Goal: Information Seeking & Learning: Compare options

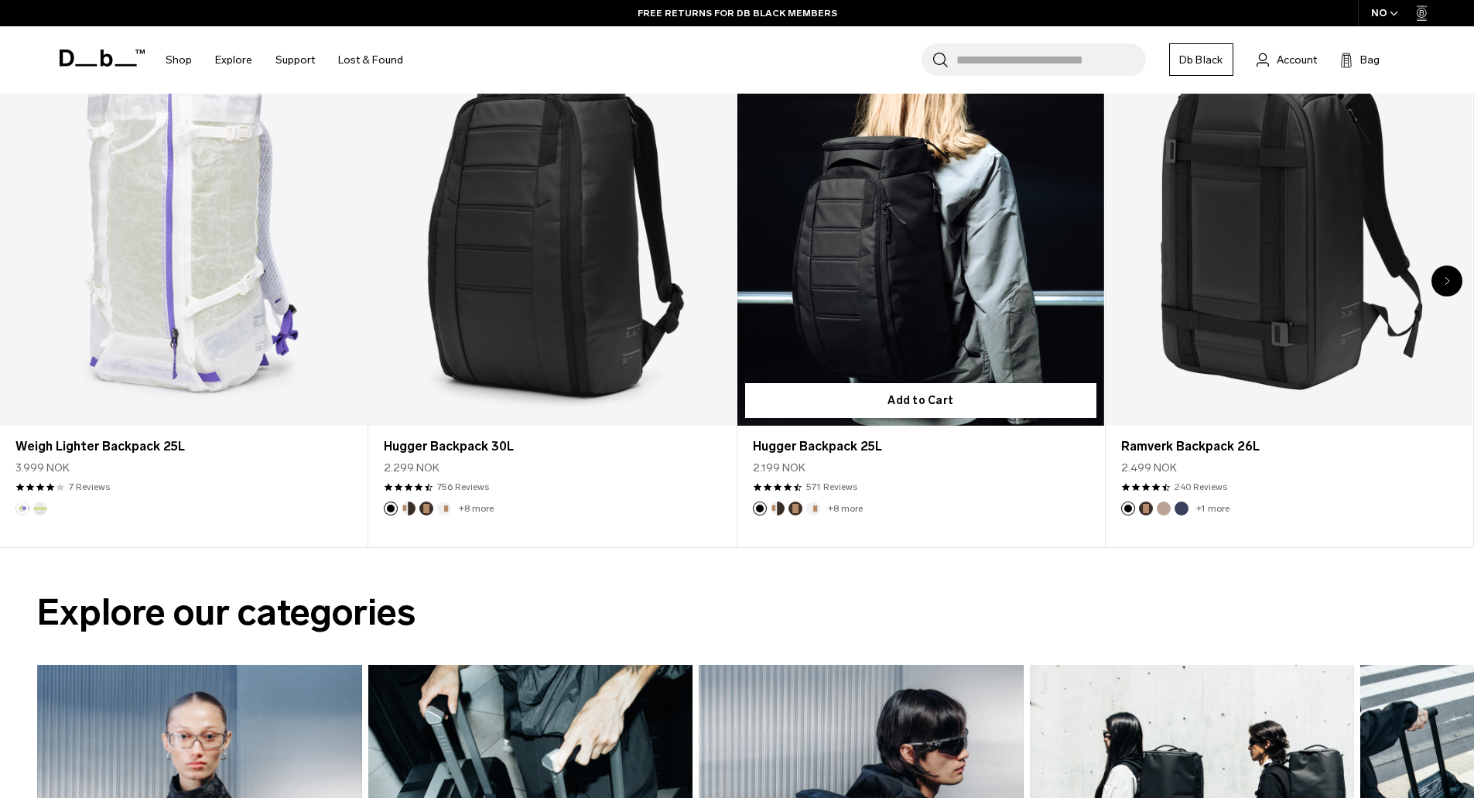
scroll to position [696, 0]
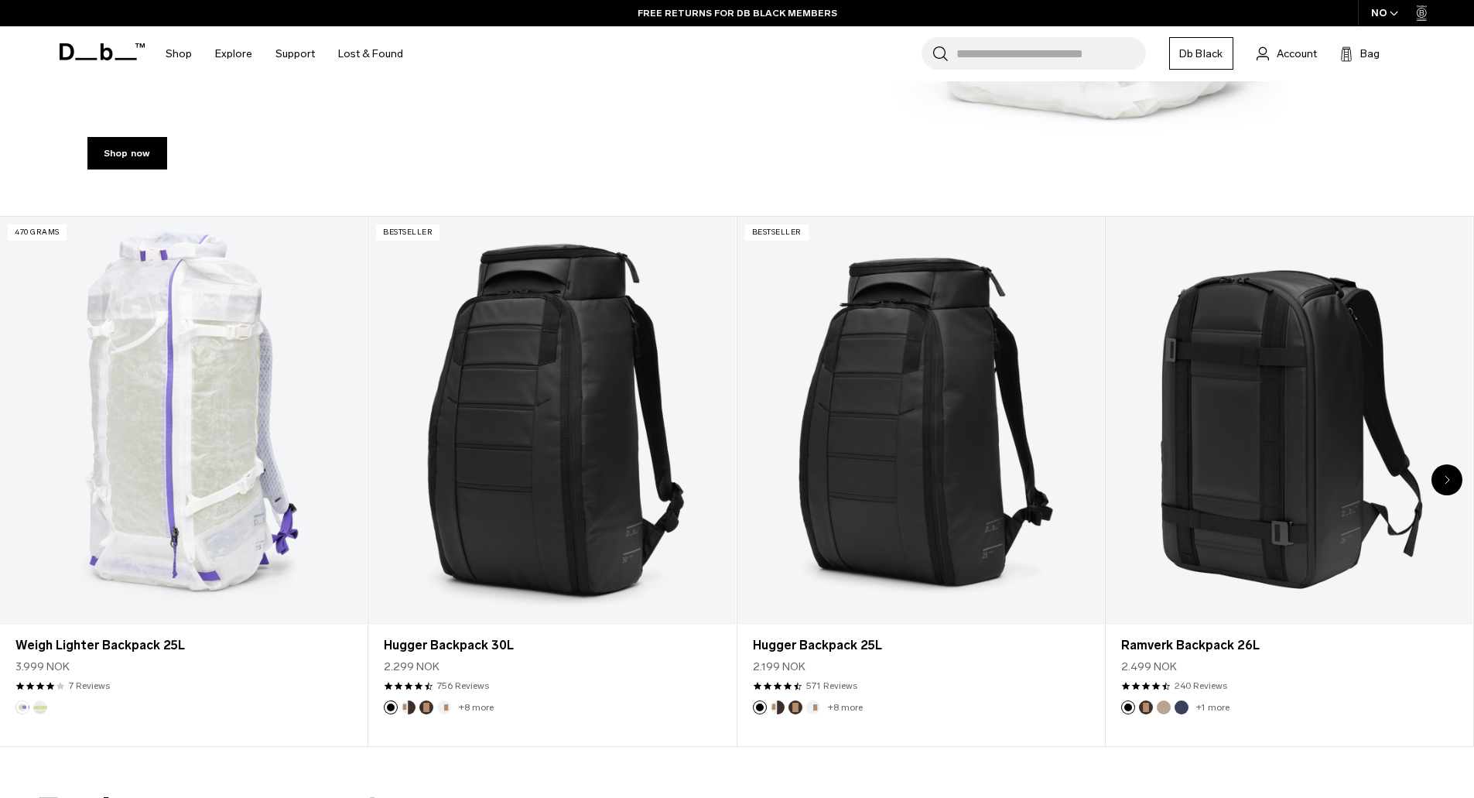
click at [1449, 480] on icon "Next slide" at bounding box center [1446, 479] width 5 height 9
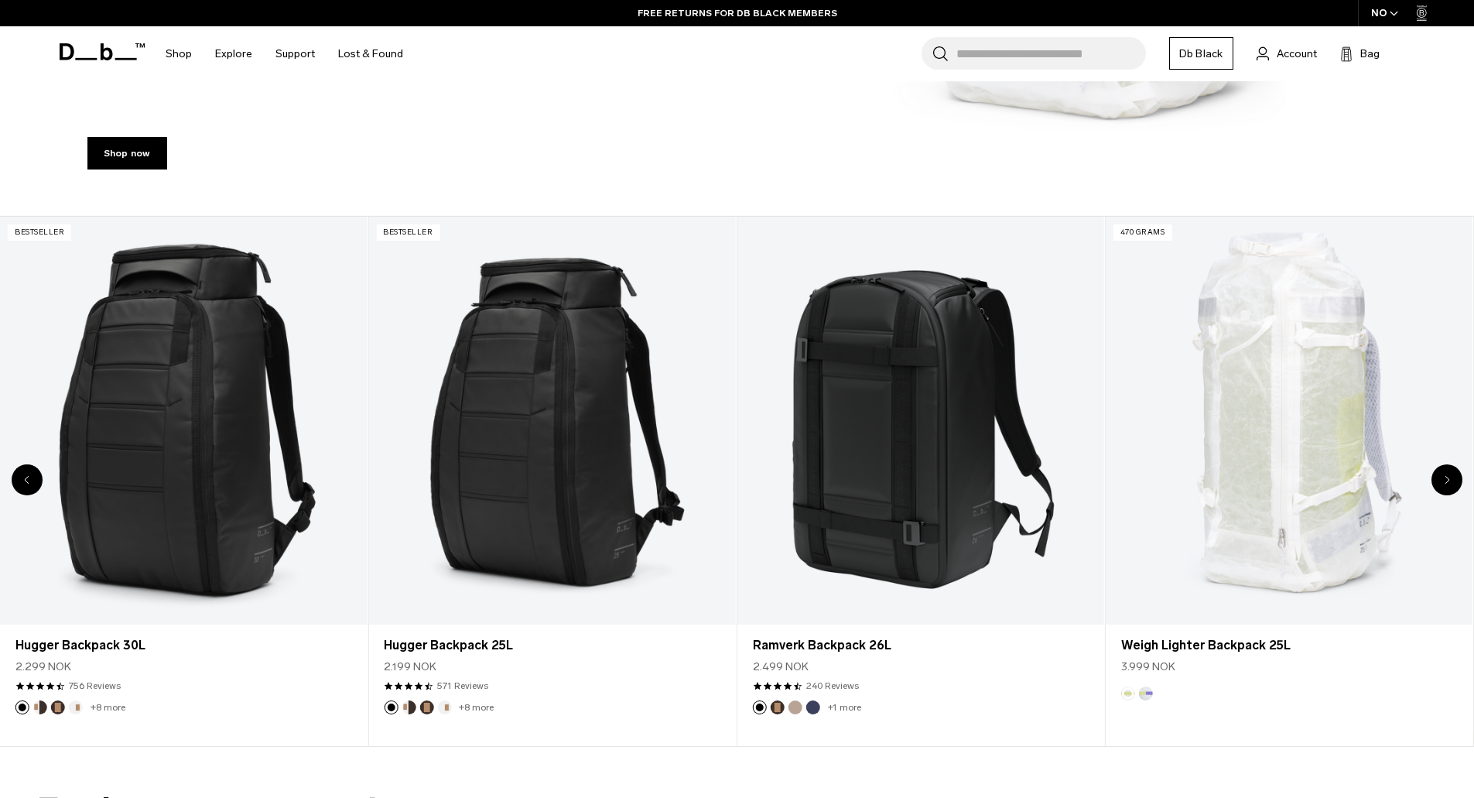
click at [1449, 480] on icon "Next slide" at bounding box center [1446, 479] width 5 height 9
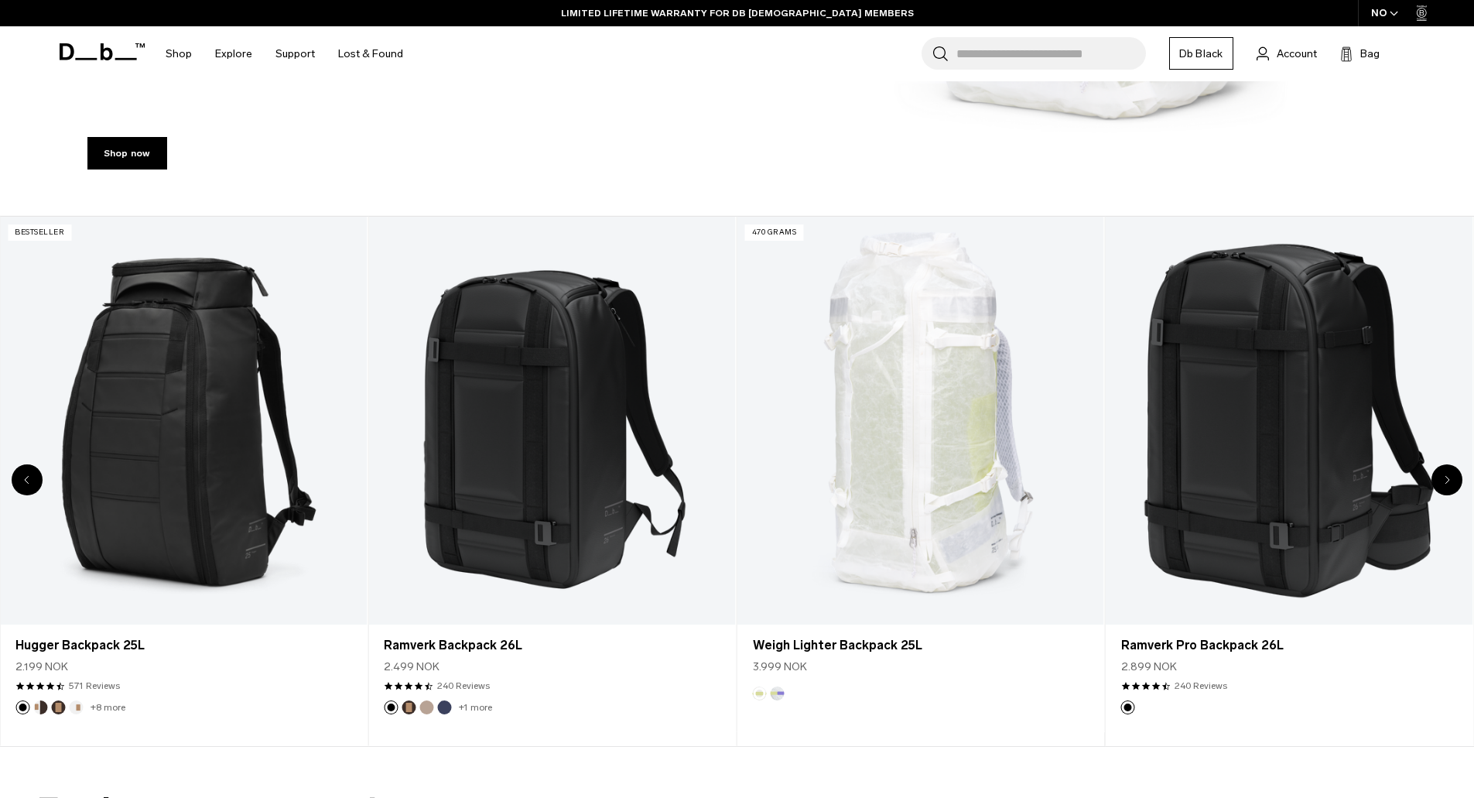
click at [1449, 480] on icon "Next slide" at bounding box center [1446, 479] width 5 height 9
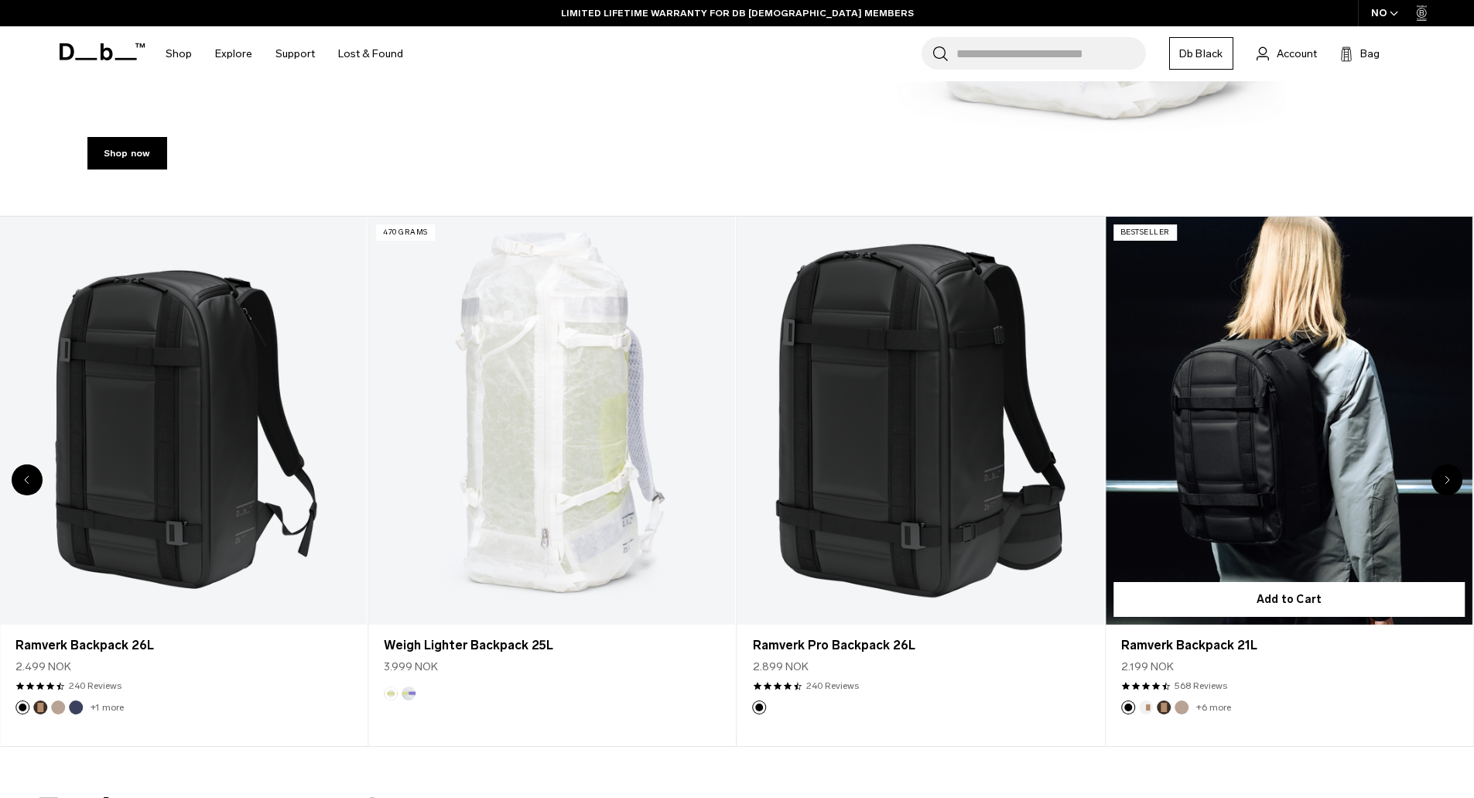
click at [1314, 460] on link "Ramverk Backpack 21L" at bounding box center [1289, 421] width 367 height 408
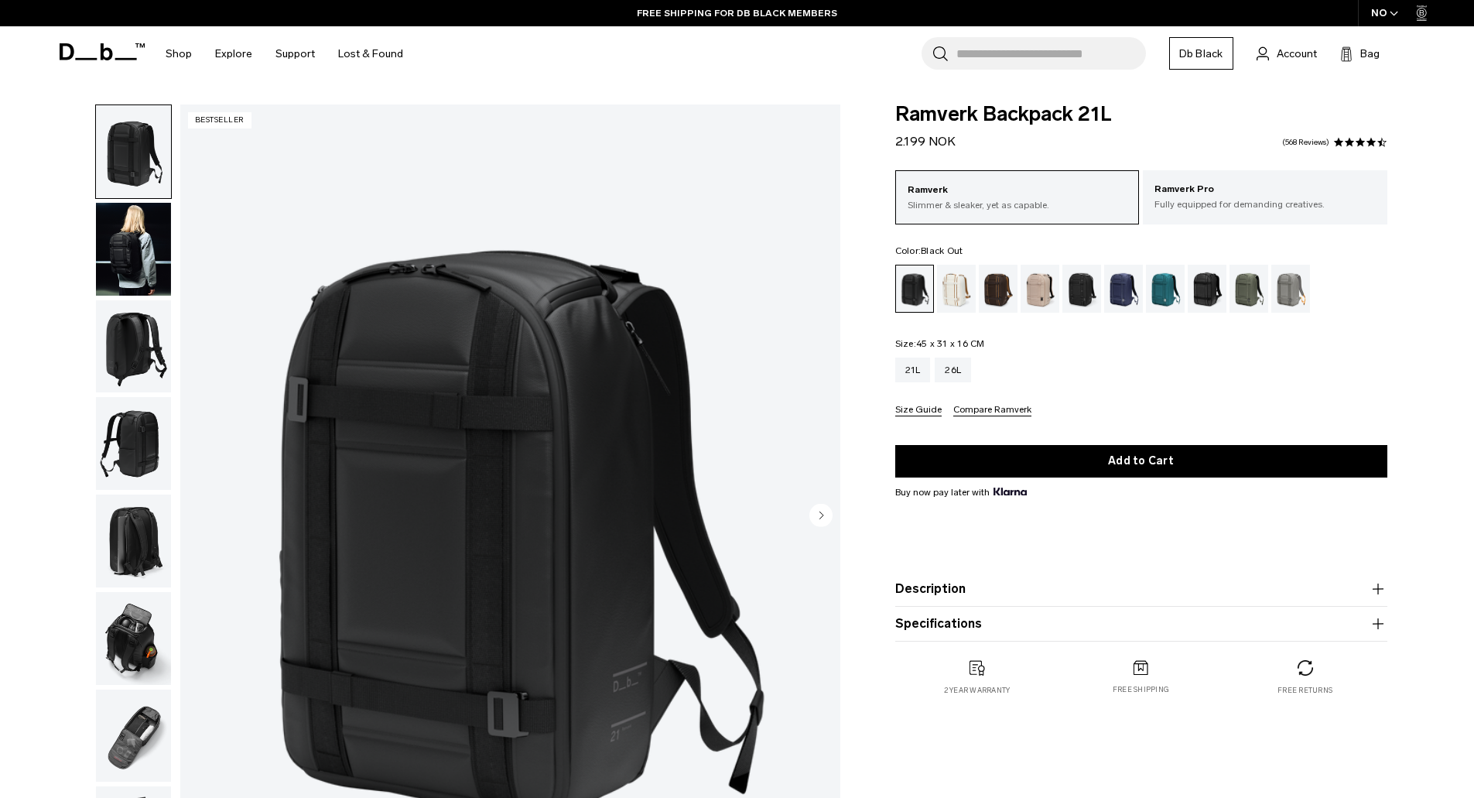
scroll to position [232, 0]
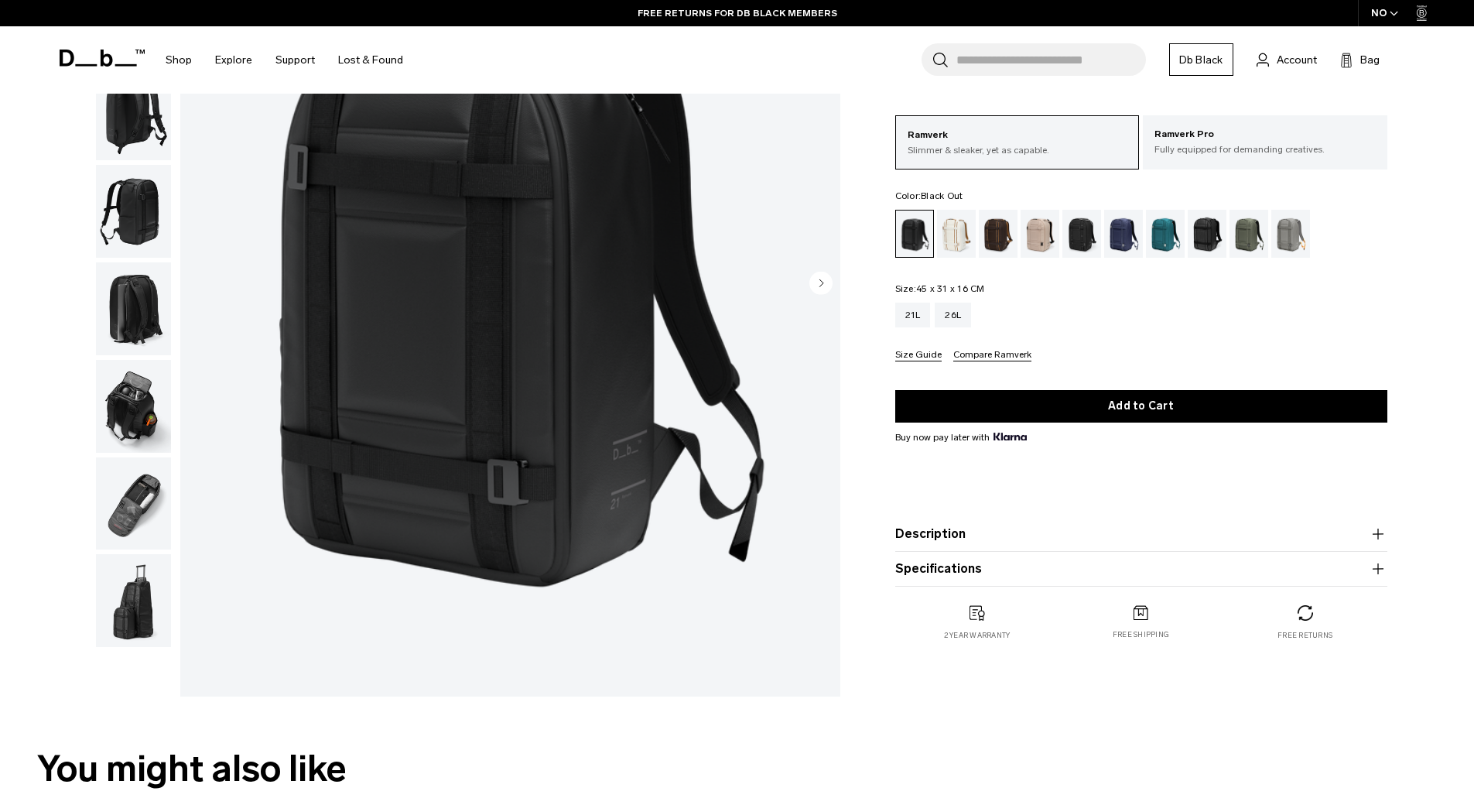
click at [969, 535] on button "Description" at bounding box center [1141, 534] width 492 height 19
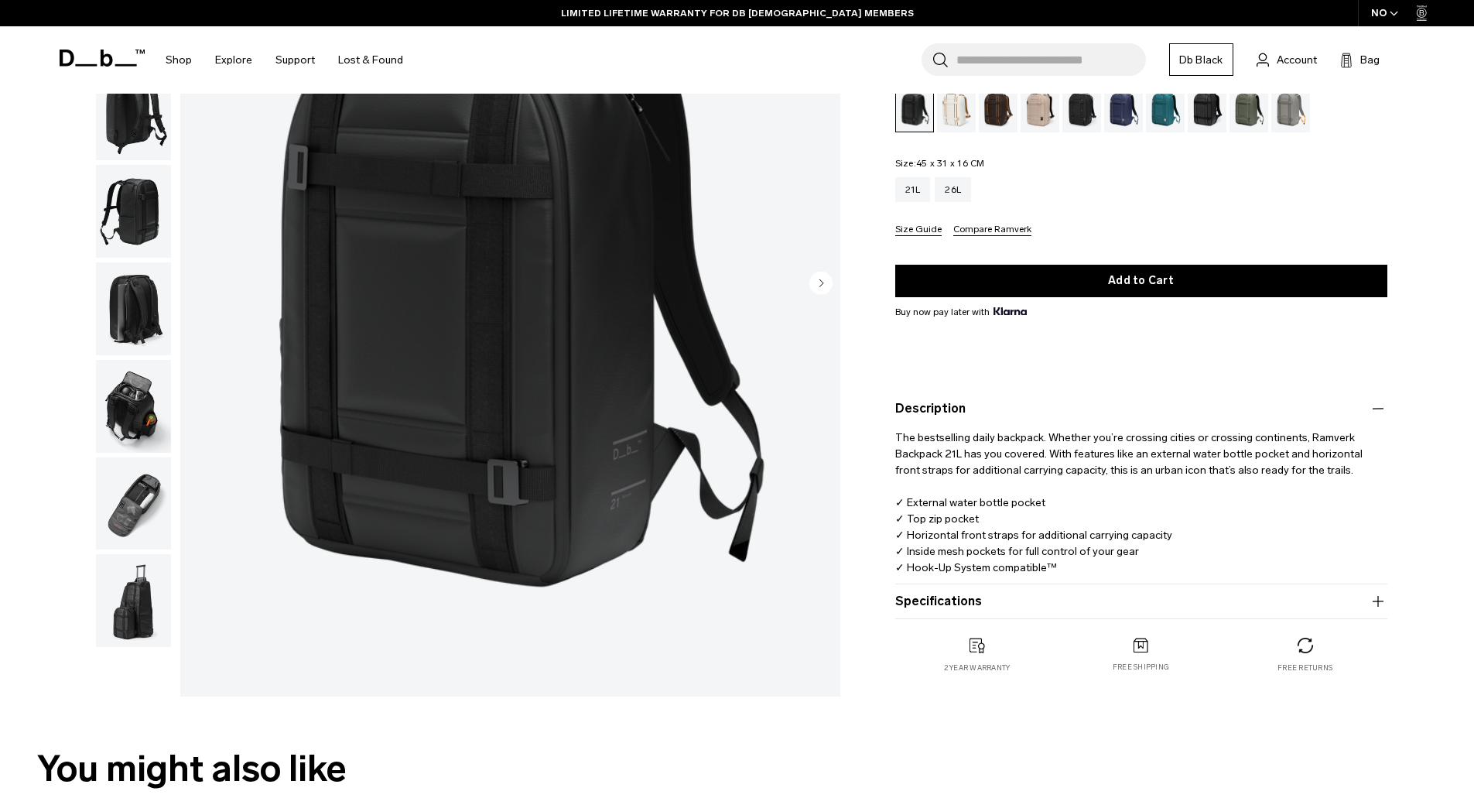
click at [939, 596] on button "Specifications" at bounding box center [1141, 601] width 492 height 19
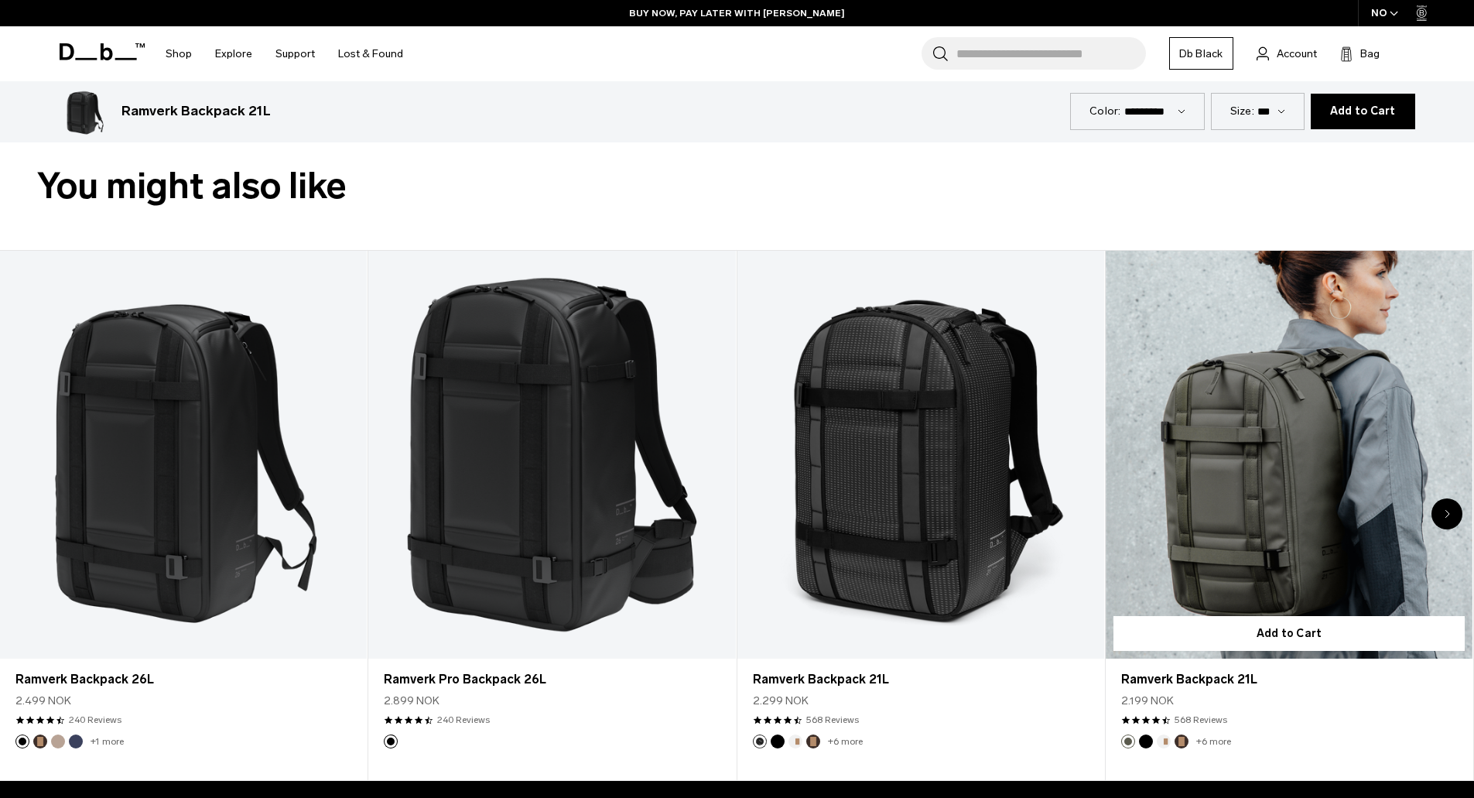
scroll to position [851, 0]
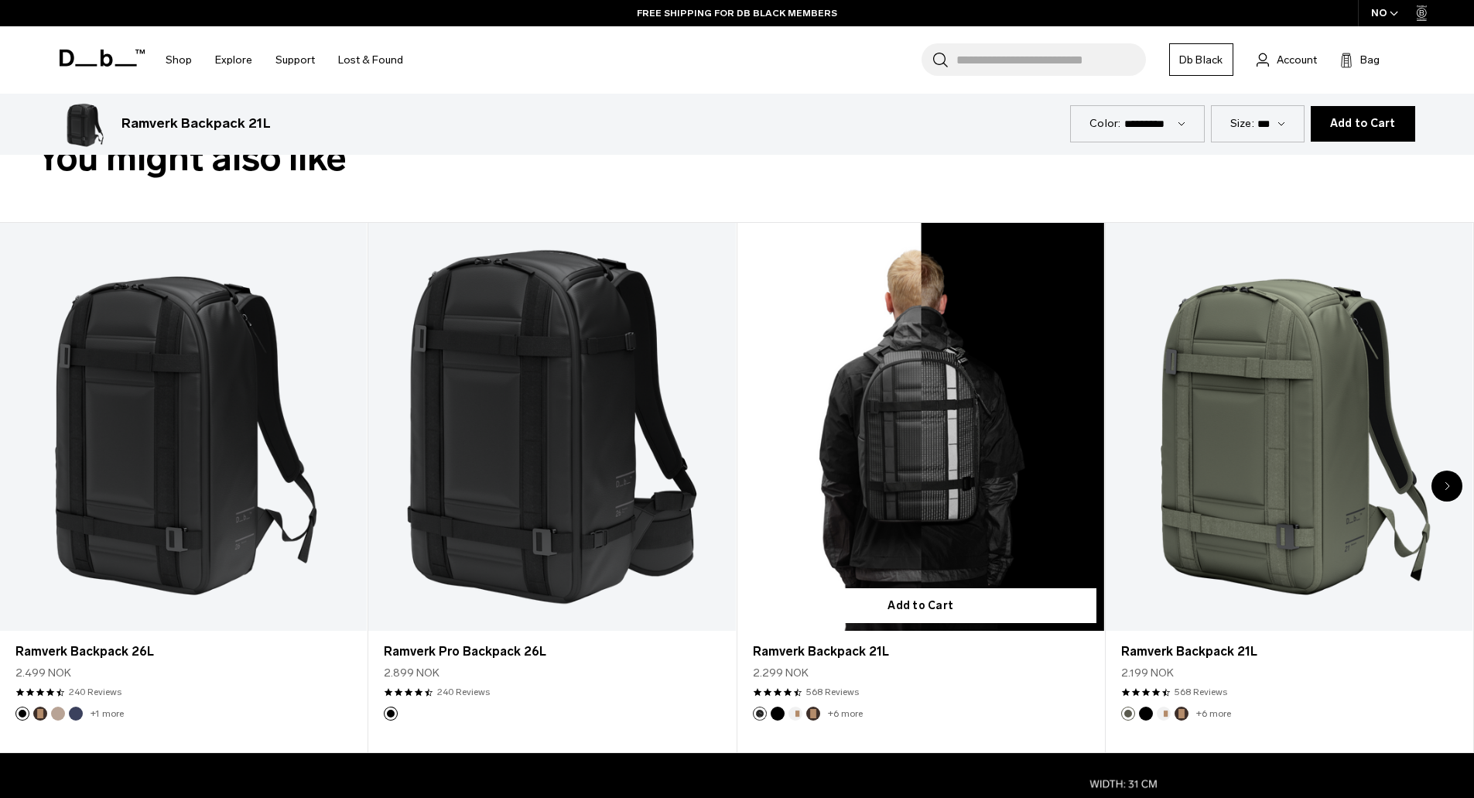
click at [943, 523] on link "Ramverk Backpack 21L" at bounding box center [920, 427] width 367 height 408
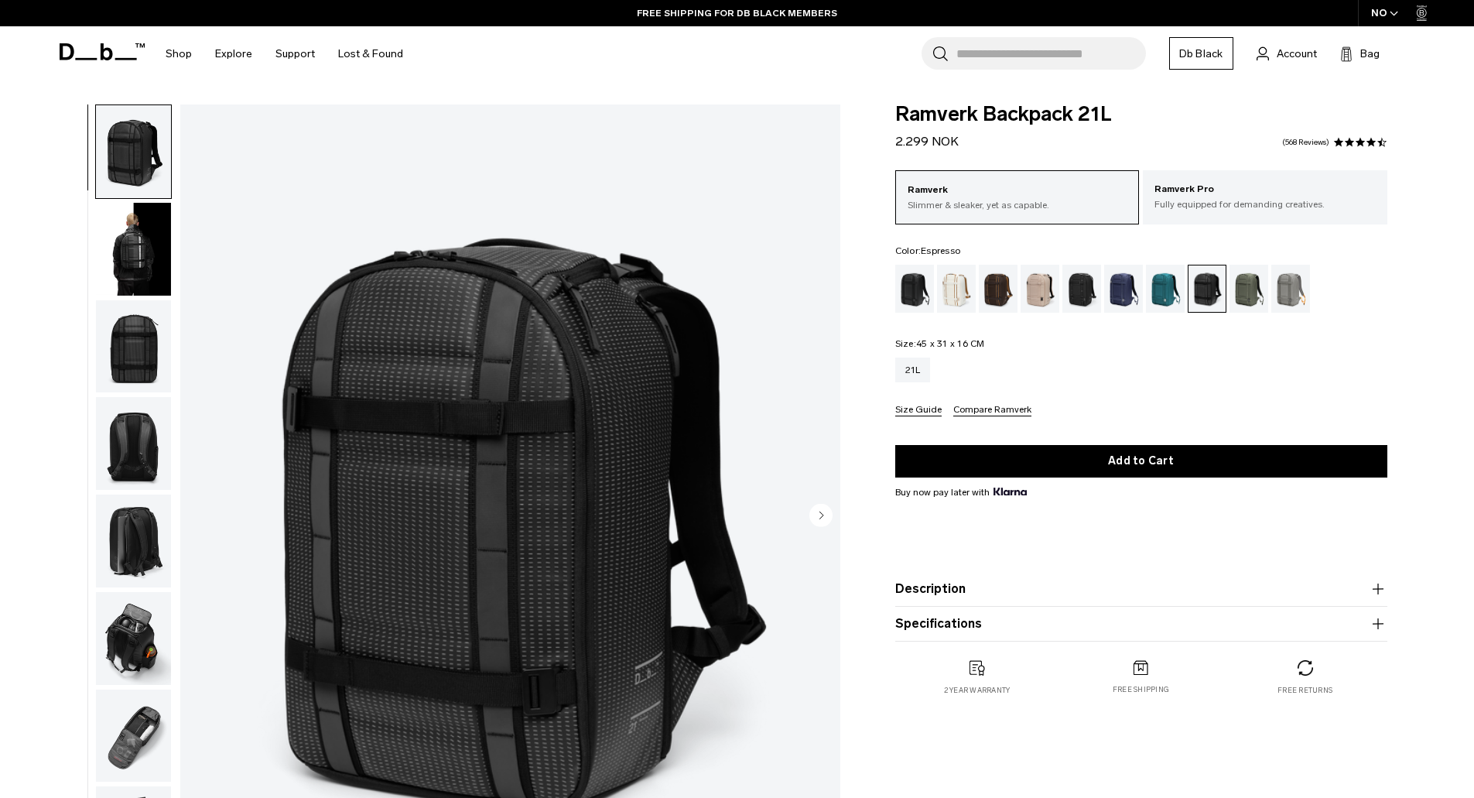
click at [993, 290] on div "Espresso" at bounding box center [998, 289] width 39 height 48
